Goal: Task Accomplishment & Management: Manage account settings

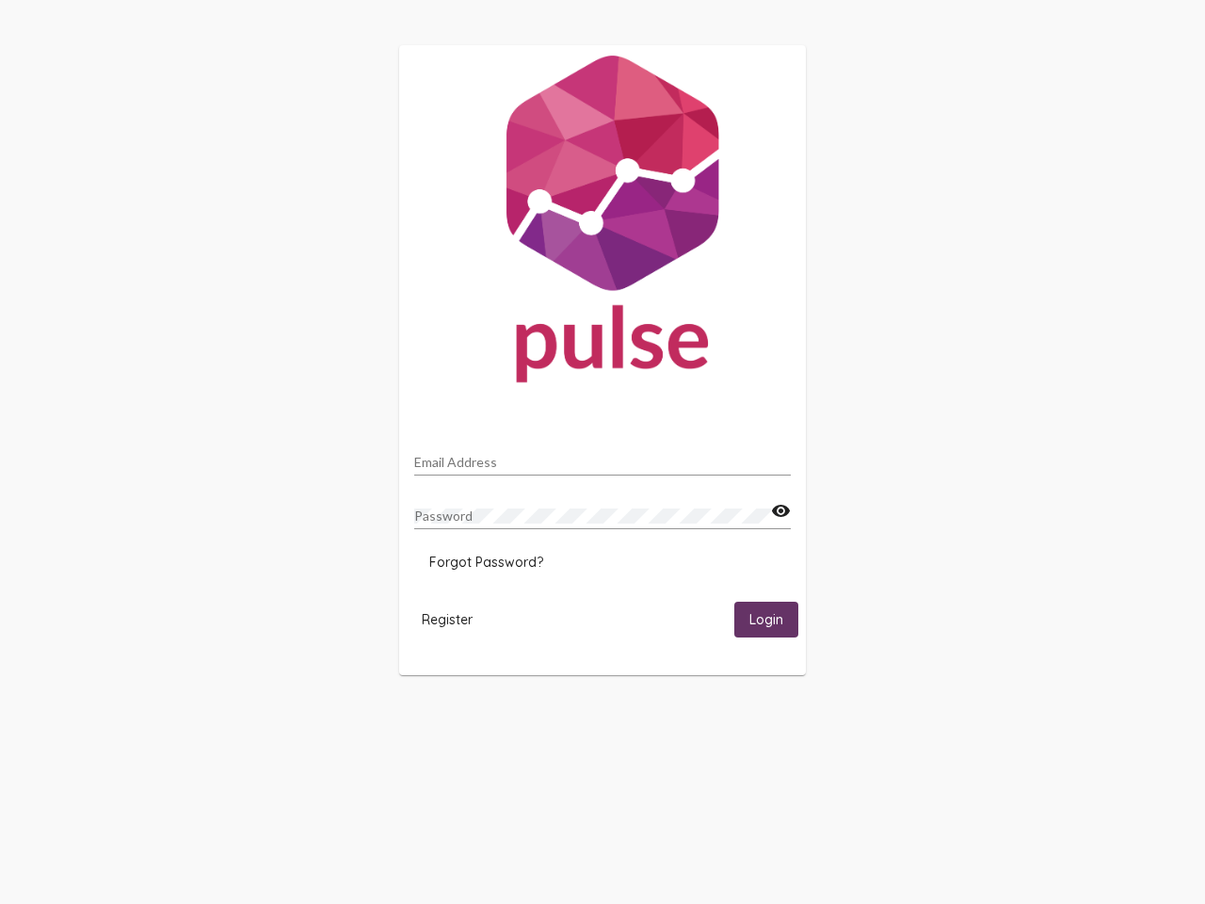
click at [602, 457] on input "Email Address" at bounding box center [602, 462] width 377 height 15
click at [780, 511] on mat-icon "visibility" at bounding box center [781, 511] width 20 height 23
click at [486, 562] on span "Forgot Password?" at bounding box center [486, 561] width 114 height 17
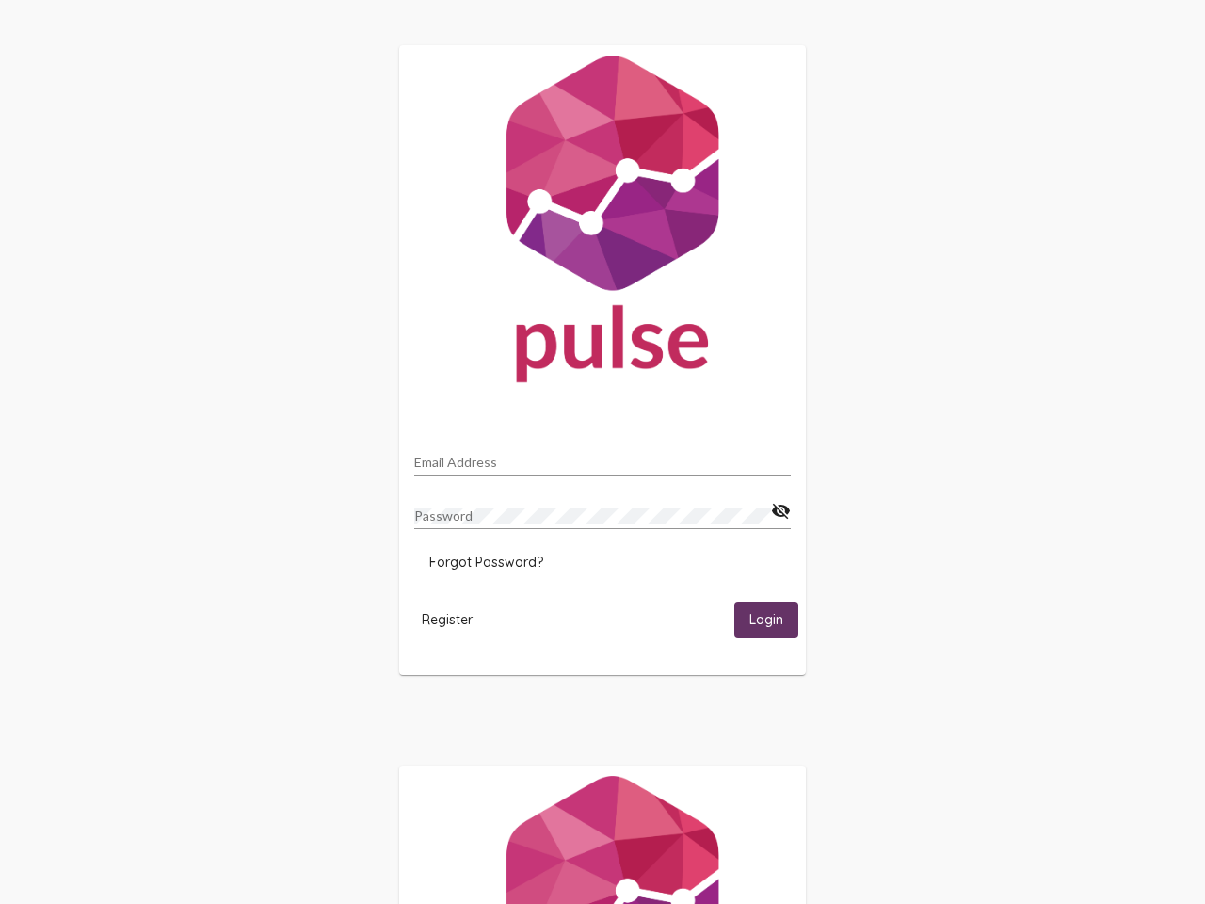
click at [447, 618] on span "Register" at bounding box center [447, 619] width 51 height 17
click at [766, 618] on span "Login" at bounding box center [766, 620] width 34 height 17
